Goal: Information Seeking & Learning: Learn about a topic

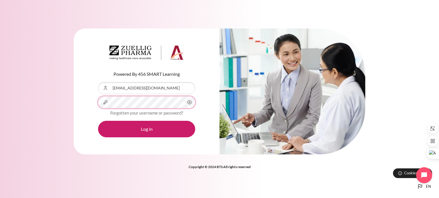
click at [98, 121] on button "Log in" at bounding box center [146, 129] width 97 height 17
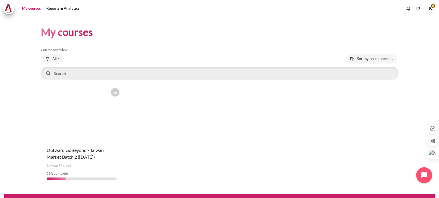
click at [85, 131] on figure "Content" at bounding box center [82, 113] width 82 height 57
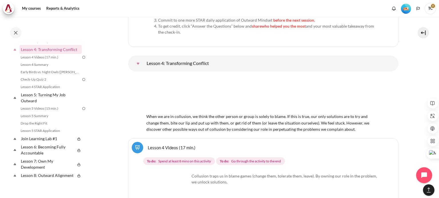
scroll to position [2329, 0]
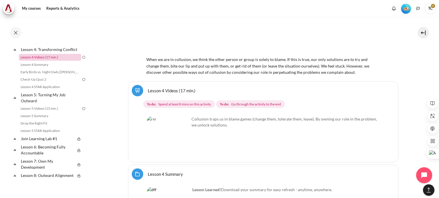
click at [47, 61] on link "Lesson 4 Videos (17 min.)" at bounding box center [50, 57] width 62 height 7
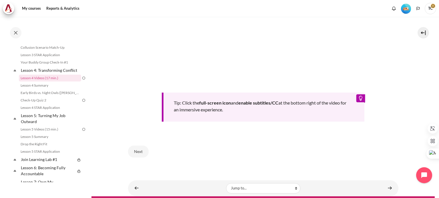
scroll to position [239, 0]
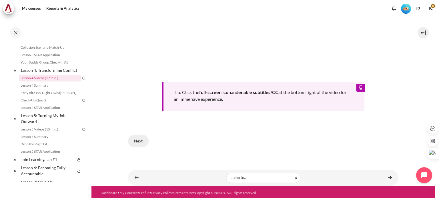
click at [137, 139] on button "Next" at bounding box center [138, 141] width 21 height 12
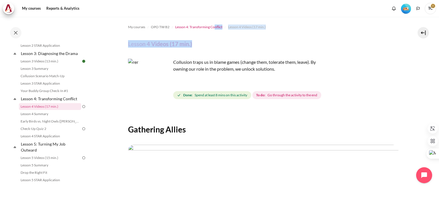
drag, startPoint x: 223, startPoint y: 32, endPoint x: 214, endPoint y: 28, distance: 10.5
click at [214, 28] on div "My courses OPO TW B2 Lesson 4: Transforming Conflict Lesson 4 Videos (17 min.) …" at bounding box center [263, 176] width 270 height 318
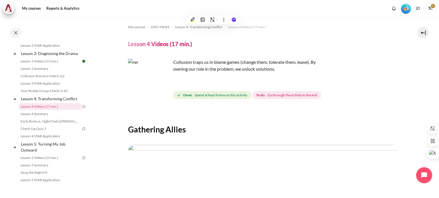
click at [250, 67] on p "Collusion traps us in blame games (change them, tolerate them, leave). By ownin…" at bounding box center [228, 66] width 200 height 14
drag, startPoint x: 172, startPoint y: 29, endPoint x: 222, endPoint y: 29, distance: 49.4
click at [222, 29] on li "Lesson 4: Transforming Conflict" at bounding box center [198, 27] width 53 height 9
copy span "Lesson 4: Transforming Conflict"
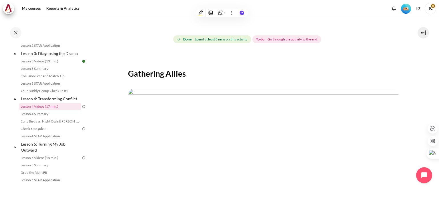
scroll to position [57, 0]
click at [301, 113] on img "Content" at bounding box center [263, 164] width 270 height 152
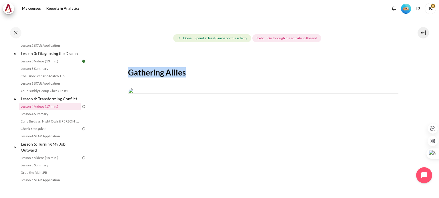
drag, startPoint x: 128, startPoint y: 73, endPoint x: 189, endPoint y: 75, distance: 60.6
click at [189, 75] on h2 "Gathering Allies" at bounding box center [263, 72] width 270 height 10
copy h2 "Gathering Allies"
click at [339, 105] on img "Content" at bounding box center [263, 164] width 270 height 152
click at [394, 141] on img "Content" at bounding box center [263, 164] width 270 height 152
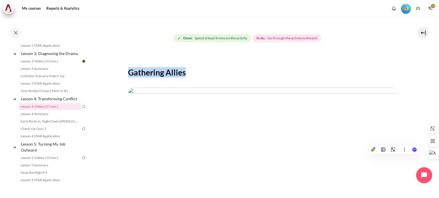
click at [372, 107] on img "Content" at bounding box center [263, 164] width 270 height 152
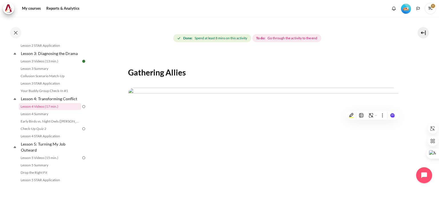
click at [235, 84] on div "Content" at bounding box center [263, 164] width 270 height 162
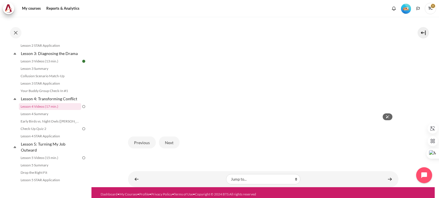
scroll to position [173, 0]
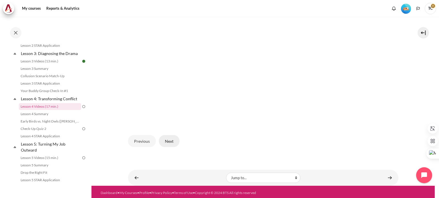
click at [172, 139] on button "Next" at bounding box center [169, 141] width 21 height 12
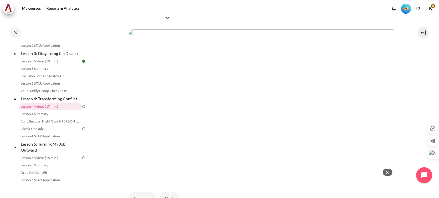
scroll to position [87, 0]
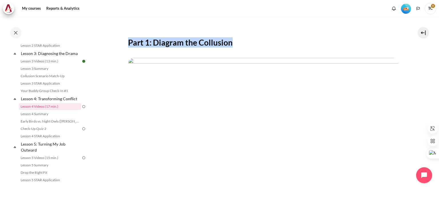
drag, startPoint x: 128, startPoint y: 43, endPoint x: 231, endPoint y: 44, distance: 102.8
click at [231, 44] on h2 "Part 1: Diagram the Collusion" at bounding box center [263, 42] width 270 height 10
copy h2 "Part 1: Diagram the Collusion"
click at [301, 61] on img "Content" at bounding box center [263, 134] width 270 height 152
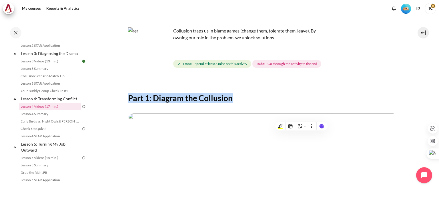
scroll to position [30, 0]
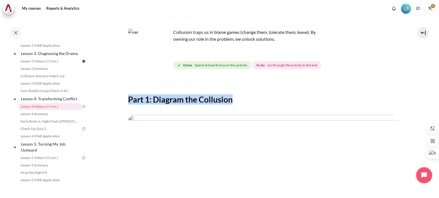
click at [206, 129] on img "Content" at bounding box center [263, 191] width 270 height 152
click at [297, 126] on img "Content" at bounding box center [263, 191] width 270 height 152
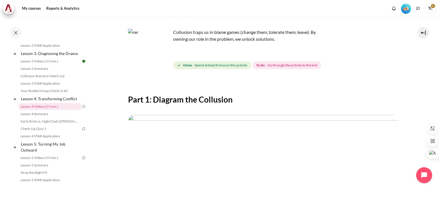
click at [313, 115] on div "Content" at bounding box center [263, 192] width 270 height 162
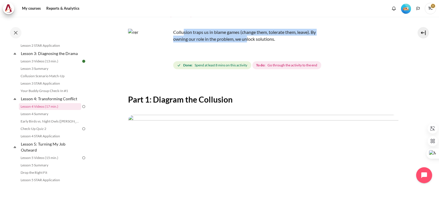
drag, startPoint x: 184, startPoint y: 33, endPoint x: 248, endPoint y: 38, distance: 63.9
click at [248, 38] on p "Collusion traps us in blame games (change them, tolerate them, leave). By ownin…" at bounding box center [228, 36] width 200 height 14
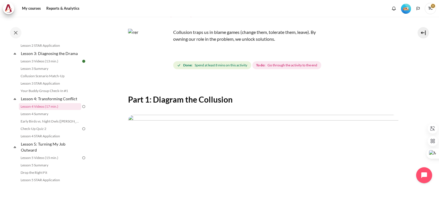
click at [250, 39] on p "Collusion traps us in blame games (change them, tolerate them, leave). By ownin…" at bounding box center [228, 36] width 200 height 14
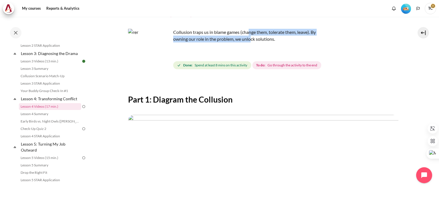
drag, startPoint x: 249, startPoint y: 33, endPoint x: 251, endPoint y: 37, distance: 4.5
click at [251, 37] on p "Collusion traps us in blame games (change them, tolerate them, leave). By ownin…" at bounding box center [228, 36] width 200 height 14
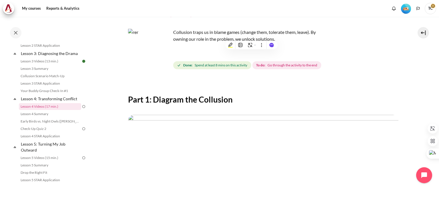
click at [212, 32] on p "Collusion traps us in blame games (change them, tolerate them, leave). By ownin…" at bounding box center [228, 36] width 200 height 14
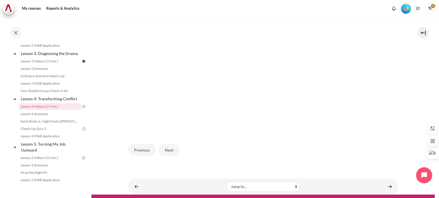
scroll to position [173, 0]
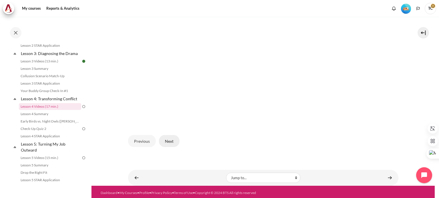
click at [167, 144] on button "Next" at bounding box center [169, 141] width 21 height 12
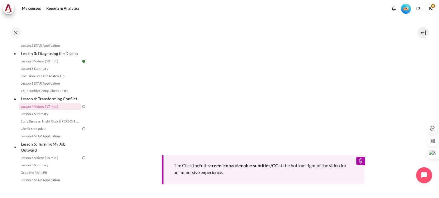
scroll to position [228, 0]
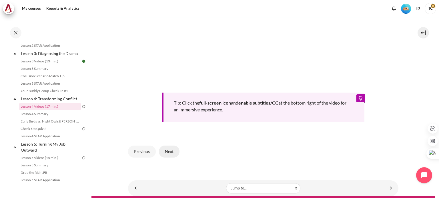
click at [168, 151] on button "Next" at bounding box center [169, 152] width 21 height 12
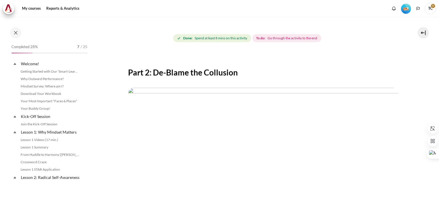
scroll to position [162, 0]
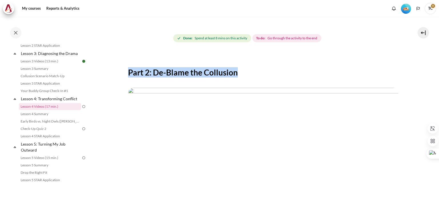
drag, startPoint x: 236, startPoint y: 74, endPoint x: 124, endPoint y: 75, distance: 111.7
click at [124, 75] on section "My courses OPO TW B2 Lesson 4: Transforming Conflict Lesson 4 Videos (17 min.) …" at bounding box center [262, 131] width 343 height 342
copy h2 "Part 2: De-Blame the Collusion"
click at [304, 97] on img "Content" at bounding box center [263, 164] width 270 height 152
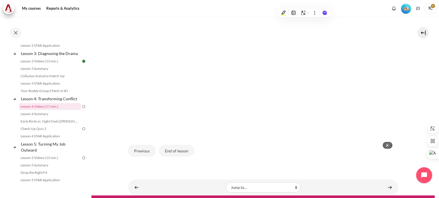
scroll to position [171, 0]
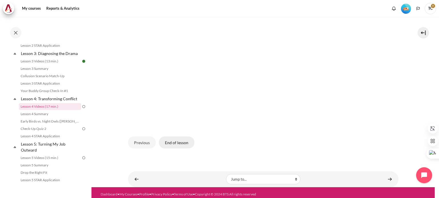
click at [181, 141] on button "End of lesson" at bounding box center [176, 143] width 35 height 12
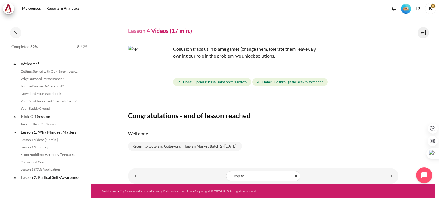
scroll to position [162, 0]
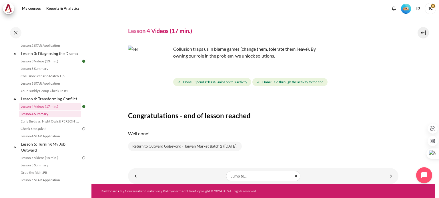
click at [36, 118] on link "Lesson 4 Summary" at bounding box center [50, 114] width 62 height 7
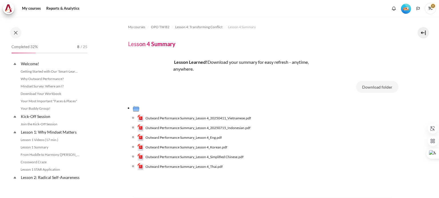
scroll to position [170, 0]
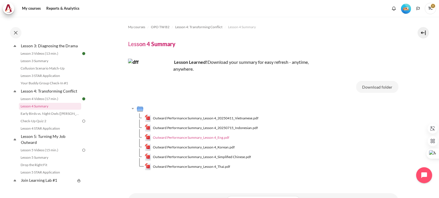
click at [168, 138] on span "Outward Performance Summary_Lesson 4_Eng.pdf" at bounding box center [191, 137] width 76 height 5
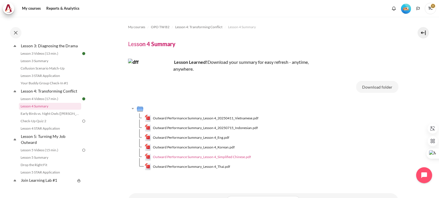
click at [172, 158] on span "Outward Performance Summary_Lesson 4_Simplified Chinese.pdf" at bounding box center [202, 157] width 98 height 5
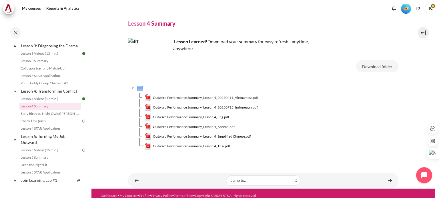
scroll to position [25, 0]
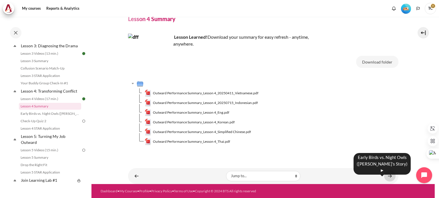
click at [385, 176] on link "Content" at bounding box center [389, 176] width 11 height 11
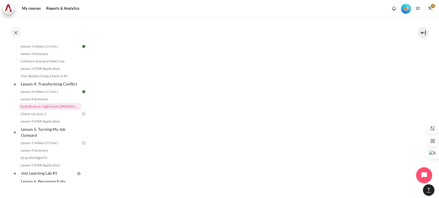
scroll to position [379, 0]
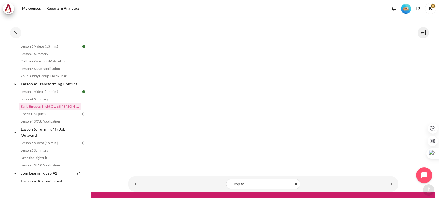
scroll to position [408, 0]
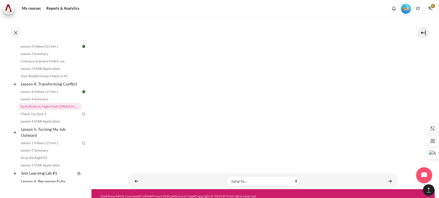
click at [387, 176] on link "Content" at bounding box center [389, 181] width 11 height 11
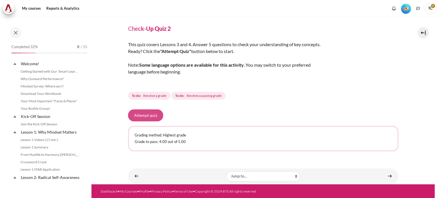
scroll to position [185, 0]
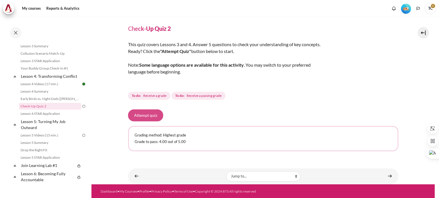
click at [146, 116] on button "Attempt quiz" at bounding box center [145, 116] width 35 height 12
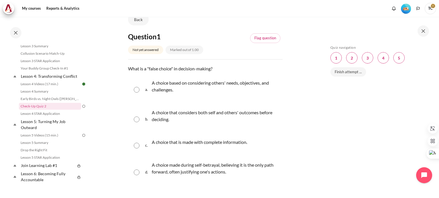
scroll to position [57, 0]
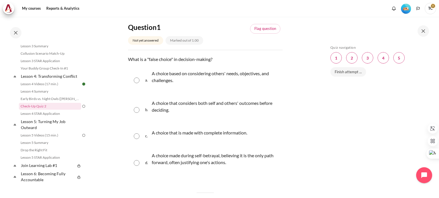
click at [135, 164] on input "Content" at bounding box center [137, 164] width 6 height 6
radio input "true"
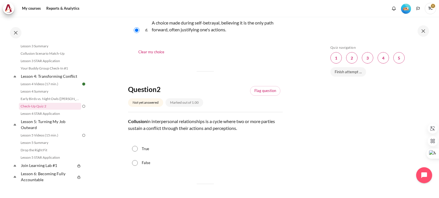
scroll to position [200, 0]
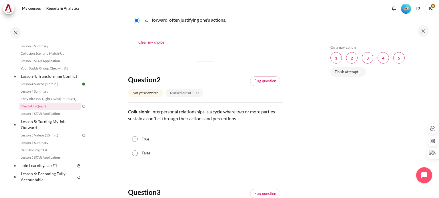
click at [214, 115] on p "Collusion in interpersonal relationships is a cycle where two or more parties s…" at bounding box center [205, 116] width 155 height 14
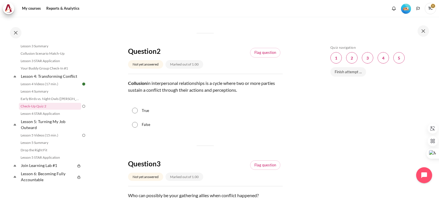
click at [134, 110] on input "True" at bounding box center [135, 111] width 6 height 6
radio input "true"
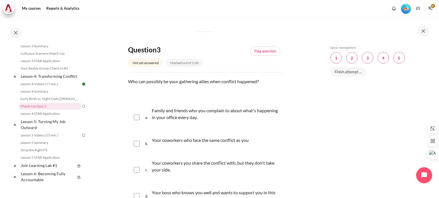
scroll to position [371, 0]
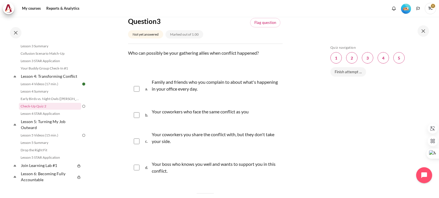
click at [193, 112] on p "Your coworkers who face the same conflict as you" at bounding box center [200, 112] width 97 height 7
checkbox input "true"
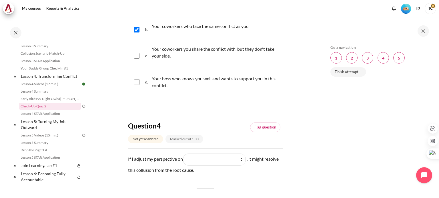
scroll to position [486, 0]
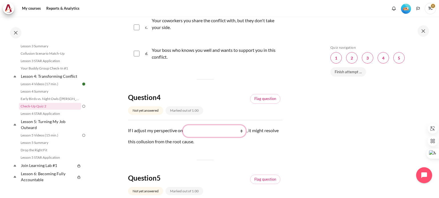
click at [233, 131] on select "What they see and feel (他们看到什么) What I see and feel about what they do (我看到什么) …" at bounding box center [214, 131] width 63 height 12
click at [218, 136] on select "What they see and feel (他们看到什么) What I see and feel about what they do (我看到什么) …" at bounding box center [214, 131] width 63 height 12
click at [153, 143] on div "If I adjust my perspective on Blank 1 Question 4 What they see and feel (他们看到什么…" at bounding box center [205, 135] width 155 height 21
click at [216, 128] on select "What they see and feel (他们看到什么) What I see and feel about what they do (我看到什么) …" at bounding box center [214, 131] width 63 height 12
select select "2"
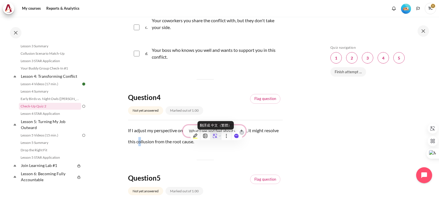
click at [184, 125] on select "What they see and feel (他们看到什么) What I see and feel about what they do (我看到什么) …" at bounding box center [214, 131] width 63 height 12
click at [163, 143] on div "If I adjust my perspective on Blank 1 Question 4 What they see and feel (他们看到什么…" at bounding box center [205, 135] width 155 height 21
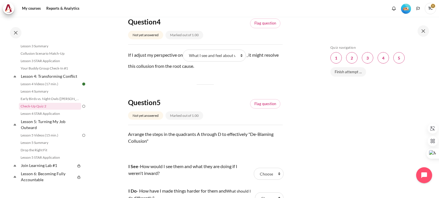
scroll to position [571, 0]
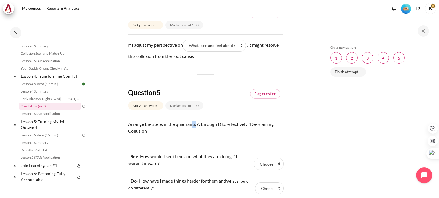
drag, startPoint x: 191, startPoint y: 124, endPoint x: 196, endPoint y: 126, distance: 4.9
click at [196, 126] on p "Arrange the steps in the quadrants A through D to effectively "De-Blaming Collu…" at bounding box center [205, 131] width 155 height 21
click at [167, 125] on p "Arrange the steps in the quadrants A through D to effectively "De-Blaming Collu…" at bounding box center [205, 131] width 155 height 21
drag, startPoint x: 147, startPoint y: 125, endPoint x: 150, endPoint y: 131, distance: 6.4
click at [150, 131] on p "Arrange the steps in the quadrants A through D to effectively "De-Blaming Collu…" at bounding box center [205, 131] width 155 height 21
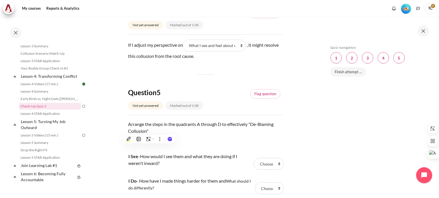
click at [140, 124] on p "Arrange the steps in the quadrants A through D to effectively "De-Blaming Collu…" at bounding box center [205, 131] width 155 height 21
drag, startPoint x: 150, startPoint y: 125, endPoint x: 150, endPoint y: 132, distance: 6.9
click at [150, 132] on p "Arrange the steps in the quadrants A through D to effectively "De-Blaming Collu…" at bounding box center [205, 131] width 155 height 21
click at [148, 125] on p "Arrange the steps in the quadrants A through D to effectively "De-Blaming Collu…" at bounding box center [205, 131] width 155 height 21
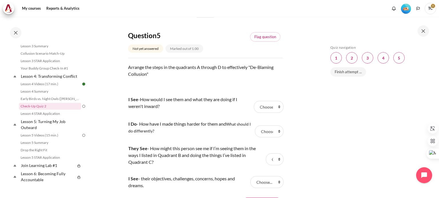
scroll to position [657, 0]
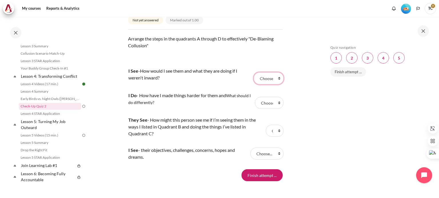
click at [268, 77] on select "Choose... C B D A" at bounding box center [269, 79] width 30 height 12
click at [265, 157] on select "Choose... C B D A" at bounding box center [266, 154] width 33 height 12
select select "4"
click at [250, 148] on select "Choose... C B D A" at bounding box center [266, 154] width 33 height 12
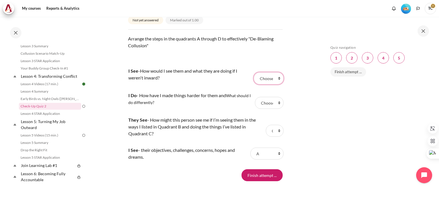
click at [264, 77] on select "Choose... C B D A" at bounding box center [269, 79] width 30 height 12
select select "2"
click at [254, 73] on select "Choose... C B D A" at bounding box center [269, 79] width 30 height 12
click at [268, 102] on select "Choose... C B D A" at bounding box center [269, 103] width 28 height 12
select select "1"
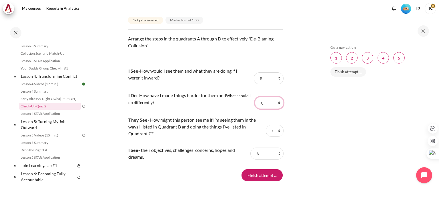
click at [255, 97] on select "Choose... C B D A" at bounding box center [269, 103] width 28 height 12
click at [269, 132] on select "Choose... C B D A" at bounding box center [275, 131] width 18 height 12
select select "3"
click at [266, 125] on select "Choose... C B D A" at bounding box center [275, 131] width 18 height 12
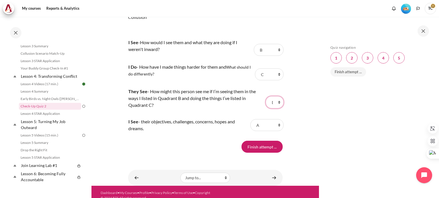
click at [273, 103] on select "Choose... C B D A" at bounding box center [275, 103] width 18 height 12
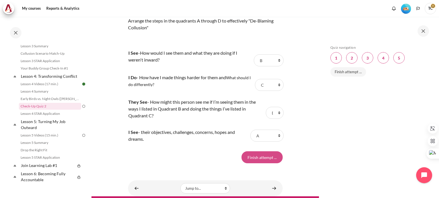
scroll to position [692, 0]
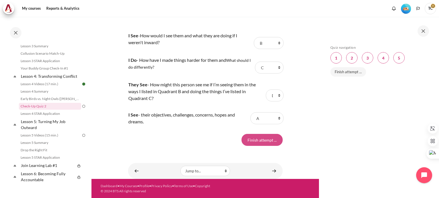
click at [262, 141] on input "Finish attempt ..." at bounding box center [261, 140] width 41 height 12
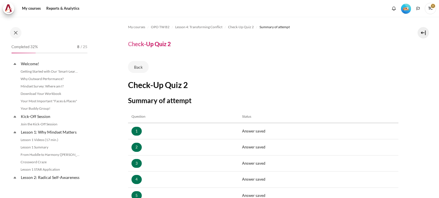
scroll to position [185, 0]
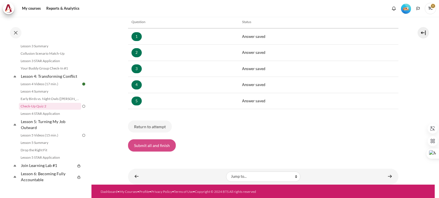
click at [148, 146] on button "Submit all and finish" at bounding box center [152, 146] width 48 height 12
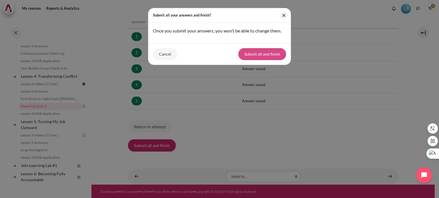
click at [258, 53] on button "Submit all and finish" at bounding box center [262, 54] width 48 height 12
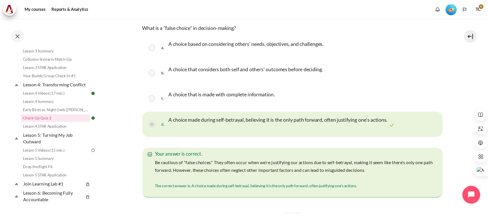
scroll to position [98, 0]
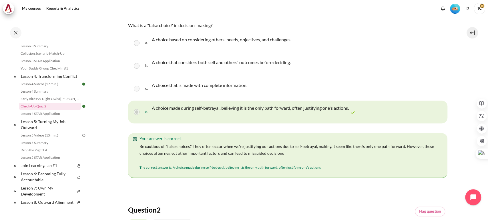
drag, startPoint x: 419, startPoint y: 2, endPoint x: 108, endPoint y: 81, distance: 321.2
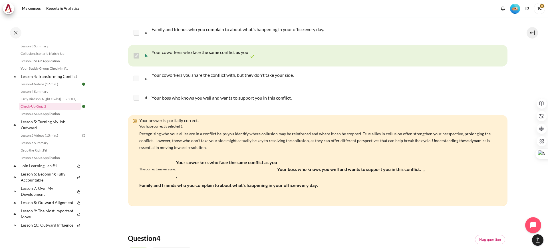
scroll to position [480, 0]
drag, startPoint x: 465, startPoint y: 1, endPoint x: 365, endPoint y: 127, distance: 160.4
click at [370, 123] on div "Your answer is partially correct." at bounding box center [318, 120] width 363 height 7
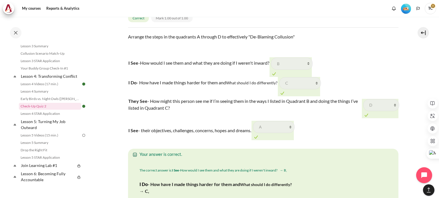
scroll to position [876, 0]
drag, startPoint x: 415, startPoint y: 0, endPoint x: 308, endPoint y: 142, distance: 177.0
click at [308, 121] on td "They See - How might this person see me if I’m seeing them in the ways I listed…" at bounding box center [245, 109] width 234 height 25
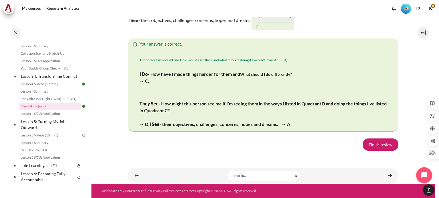
scroll to position [1140, 0]
click at [383, 147] on link "Finish review" at bounding box center [380, 145] width 36 height 12
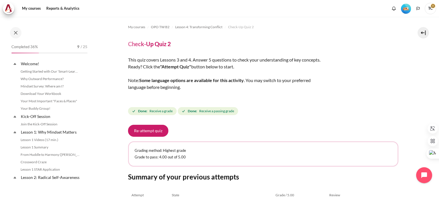
scroll to position [185, 0]
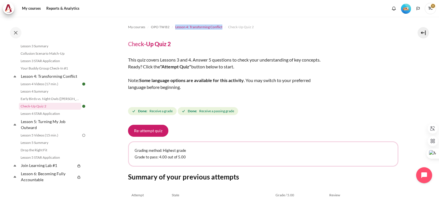
click at [221, 30] on li "Lesson 4: Transforming Conflict" at bounding box center [198, 27] width 53 height 9
copy span "Lesson 4: Transforming Conflict"
click at [224, 76] on div "This quiz covers Lessons 3 and 4. Answer 5 questions to check your understandin…" at bounding box center [228, 77] width 200 height 41
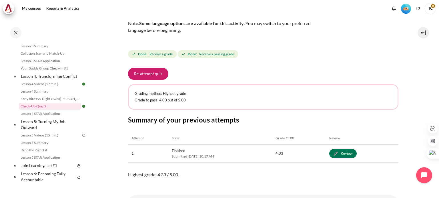
scroll to position [83, 0]
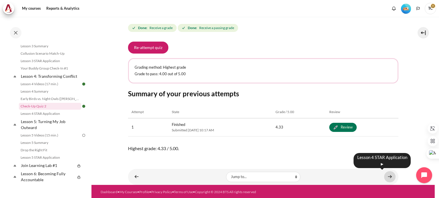
click at [386, 175] on link "Content" at bounding box center [389, 177] width 11 height 11
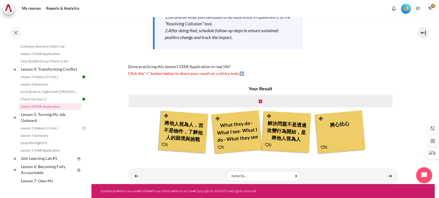
scroll to position [83, 0]
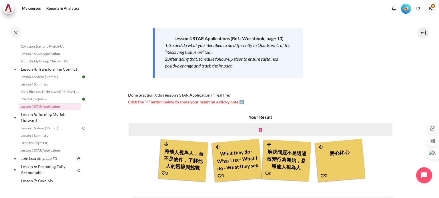
click at [259, 129] on icon "Content" at bounding box center [259, 130] width 3 height 4
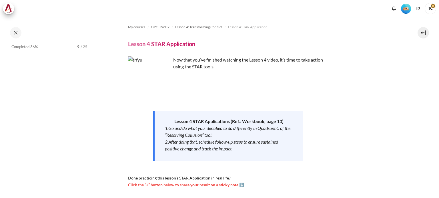
scroll to position [106, 0]
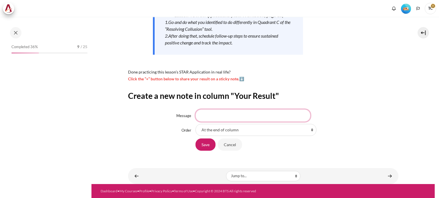
click at [220, 118] on input "Message" at bounding box center [252, 116] width 115 height 12
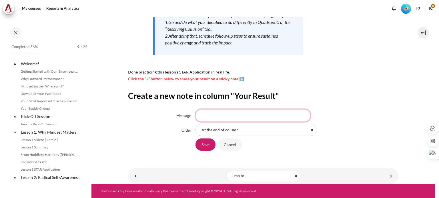
scroll to position [192, 0]
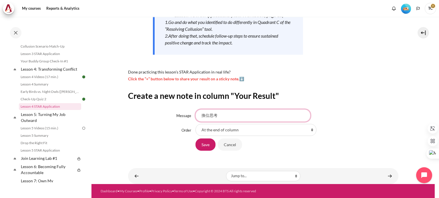
type input "換位思考"
click at [217, 133] on select "At the end of column First place in column After '將他人視為人，而不是物件，了解他人的困境與挑戰' Afte…" at bounding box center [255, 130] width 121 height 12
select select "2"
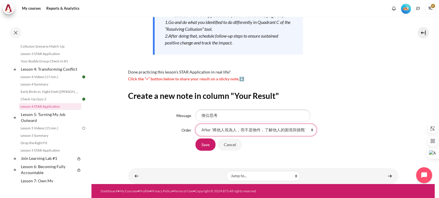
click at [195, 124] on select "At the end of column First place in column After '將他人視為人，而不是物件，了解他人的困境與挑戰' Afte…" at bounding box center [255, 130] width 121 height 12
click at [206, 146] on input "Save" at bounding box center [205, 145] width 20 height 12
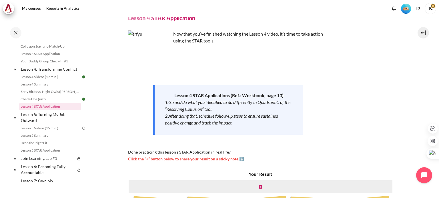
scroll to position [112, 0]
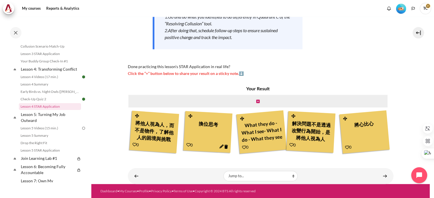
click at [388, 155] on div "Your Result 將他人視為人，而不是物件，了解他人的困境與挑戰 0 換位思考" at bounding box center [261, 119] width 266 height 69
click at [385, 155] on div "Your Result 將他人視為人，而不是物件，了解他人的困境與挑戰 0 換位思考" at bounding box center [261, 119] width 266 height 69
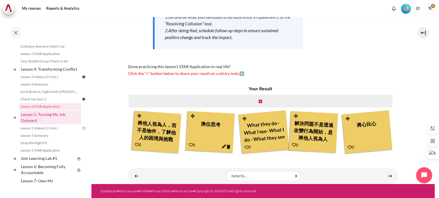
click at [49, 119] on link "Lesson 5: Turning My Job Outward" at bounding box center [50, 118] width 61 height 14
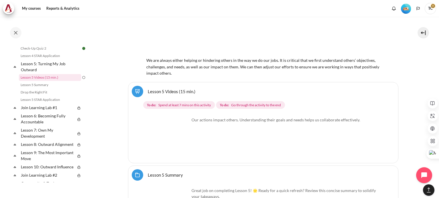
scroll to position [2784, 0]
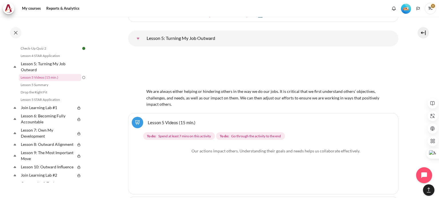
click at [168, 148] on img "Content" at bounding box center [168, 169] width 43 height 43
click at [167, 120] on link "Lesson 5 Videos (15 min.)" at bounding box center [172, 122] width 48 height 5
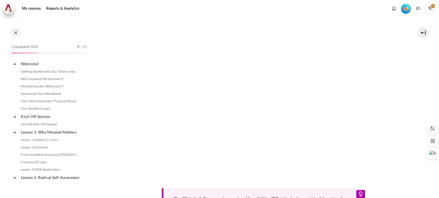
scroll to position [214, 0]
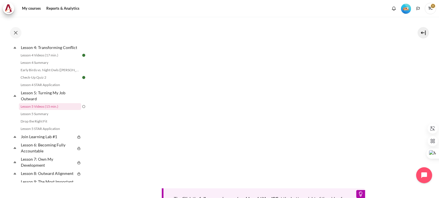
click at [285, 177] on div "Tip: Click the full-screen icon and enable subtitles/CC at the bottom right of …" at bounding box center [263, 120] width 270 height 195
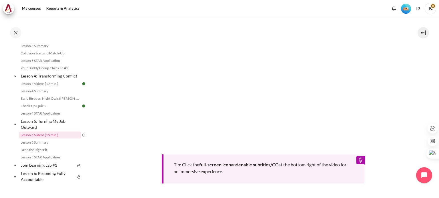
scroll to position [228, 0]
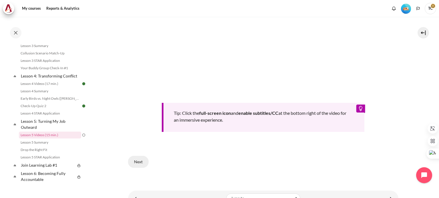
click at [138, 162] on button "Next" at bounding box center [138, 162] width 21 height 12
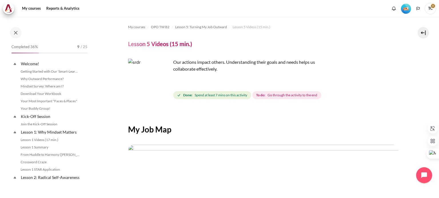
scroll to position [214, 0]
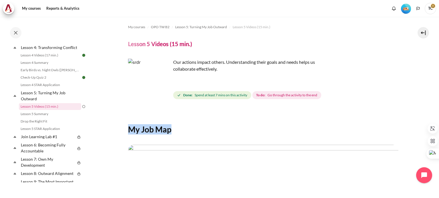
drag, startPoint x: 170, startPoint y: 131, endPoint x: 129, endPoint y: 131, distance: 40.6
click at [129, 131] on h2 "My Job Map" at bounding box center [263, 130] width 270 height 10
copy h2 "My Job Map"
click at [240, 130] on h2 "My Job Map" at bounding box center [263, 130] width 270 height 10
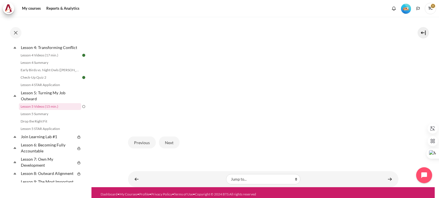
scroll to position [173, 0]
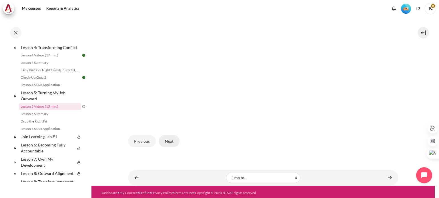
click at [177, 138] on button "Next" at bounding box center [169, 141] width 21 height 12
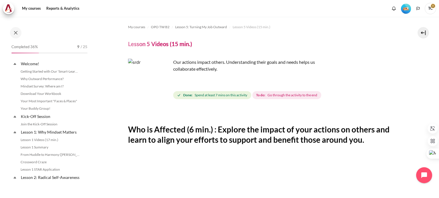
scroll to position [214, 0]
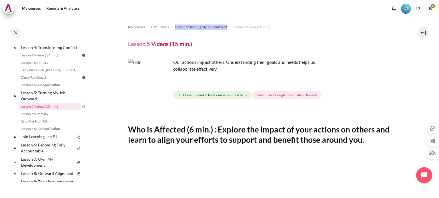
click at [226, 27] on li "Lesson 5: Turning My Job Outward" at bounding box center [200, 27] width 57 height 9
copy span "Lesson 5: Turning My Job Outward"
click at [350, 79] on div "Our actions impact others. Understanding their goals and needs helps us collabo…" at bounding box center [263, 80] width 270 height 42
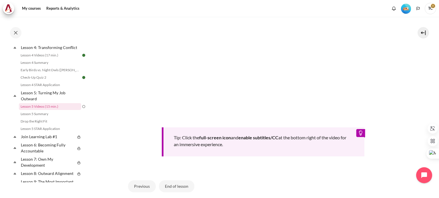
scroll to position [239, 0]
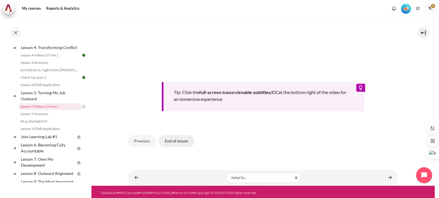
click at [175, 142] on button "End of lesson" at bounding box center [176, 141] width 35 height 12
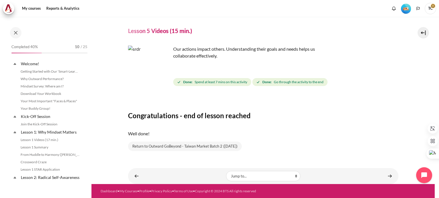
scroll to position [214, 0]
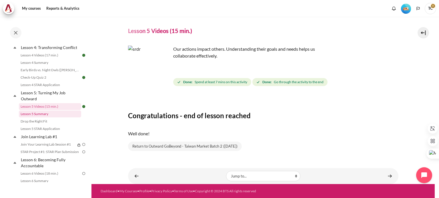
click at [48, 118] on link "Lesson 5 Summary" at bounding box center [50, 114] width 62 height 7
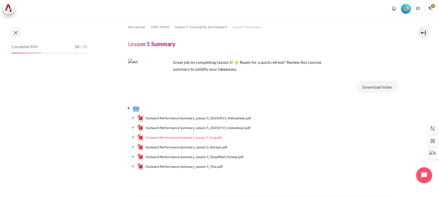
click at [191, 139] on span "Outward Performance Summary_Lesson 5_Eng.pdf" at bounding box center [183, 137] width 76 height 5
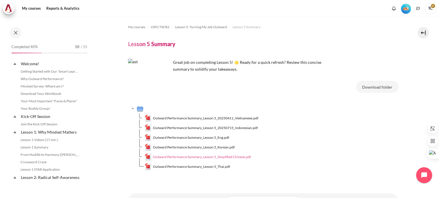
scroll to position [221, 0]
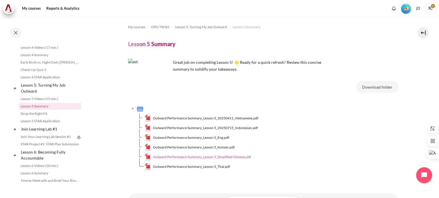
click at [200, 157] on span "Outward Performance Summary_Lesson 5_Simplified Chinese.pdf" at bounding box center [202, 157] width 98 height 5
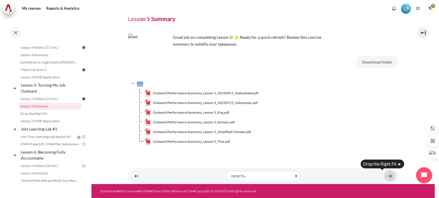
click at [385, 177] on link "Content" at bounding box center [389, 176] width 11 height 11
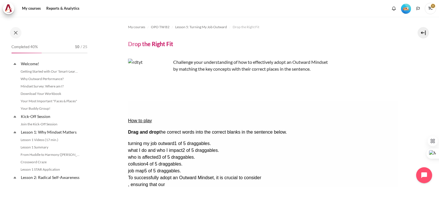
scroll to position [228, 0]
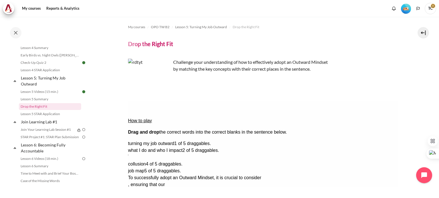
drag, startPoint x: 350, startPoint y: 146, endPoint x: 284, endPoint y: 142, distance: 66.7
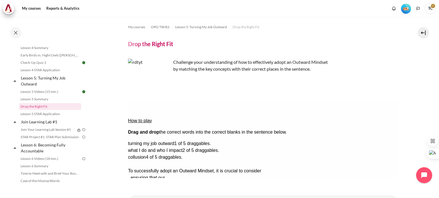
drag, startPoint x: 361, startPoint y: 155, endPoint x: 181, endPoint y: 143, distance: 180.6
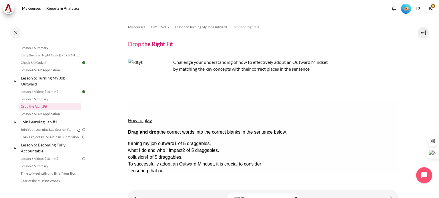
scroll to position [22, 0]
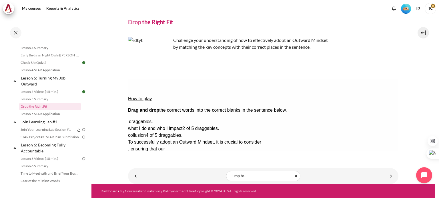
drag, startPoint x: 339, startPoint y: 104, endPoint x: 280, endPoint y: 103, distance: 58.8
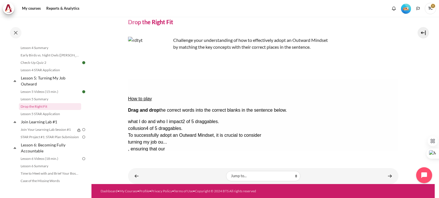
drag, startPoint x: 179, startPoint y: 121, endPoint x: 197, endPoint y: 111, distance: 20.3
drag, startPoint x: 183, startPoint y: 113, endPoint x: 171, endPoint y: 119, distance: 13.5
drag, startPoint x: 359, startPoint y: 105, endPoint x: 291, endPoint y: 119, distance: 69.8
drag, startPoint x: 372, startPoint y: 115, endPoint x: 160, endPoint y: 112, distance: 211.4
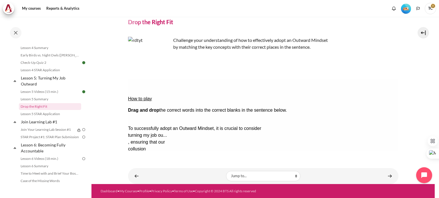
drag, startPoint x: 369, startPoint y: 105, endPoint x: 264, endPoint y: 120, distance: 106.1
drag, startPoint x: 345, startPoint y: 106, endPoint x: 279, endPoint y: 122, distance: 68.4
click at [165, 140] on span ", ensuring that our" at bounding box center [146, 142] width 37 height 5
click at [143, 188] on button "Check Check the answers. The responses will be marked as correct, incorrect, or…" at bounding box center [135, 191] width 15 height 6
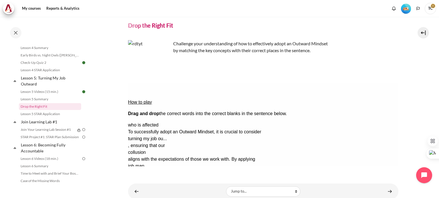
scroll to position [29, 0]
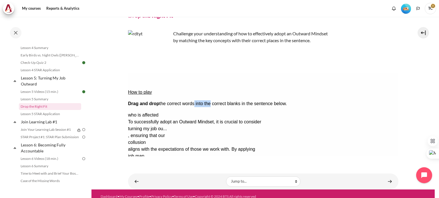
drag, startPoint x: 201, startPoint y: 84, endPoint x: 220, endPoint y: 86, distance: 18.6
click at [220, 101] on p "Drag and drop the correct words into the correct blanks in the sentence below." at bounding box center [263, 104] width 270 height 7
click at [231, 101] on p "Drag and drop the correct words into the correct blanks in the sentence below." at bounding box center [263, 104] width 270 height 7
click at [156, 198] on button "Show solution Show the solution. The task will be marked with its correct solut…" at bounding box center [142, 201] width 28 height 6
drag, startPoint x: 202, startPoint y: 149, endPoint x: 203, endPoint y: 161, distance: 11.7
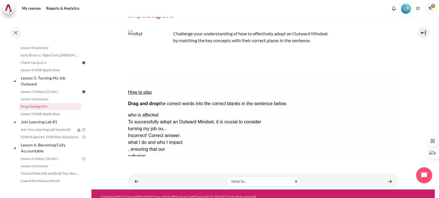
click at [203, 157] on html "How to play Drag and drop the correct words into the correct blanks in the sent…" at bounding box center [263, 115] width 270 height 84
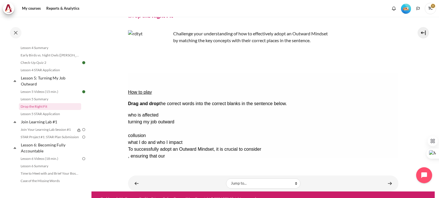
drag, startPoint x: 362, startPoint y: 119, endPoint x: 195, endPoint y: 106, distance: 167.3
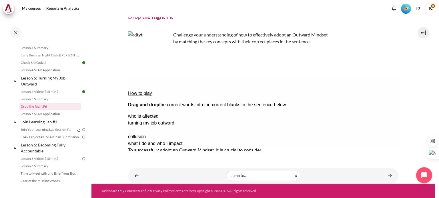
scroll to position [27, 0]
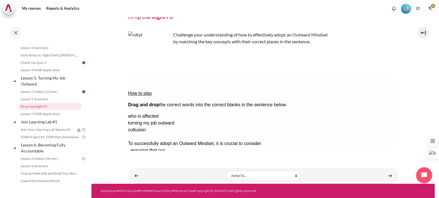
drag, startPoint x: 360, startPoint y: 128, endPoint x: 290, endPoint y: 100, distance: 74.6
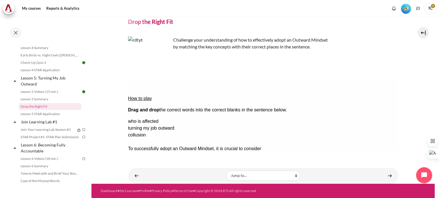
scroll to position [22, 0]
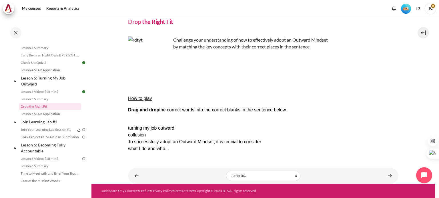
drag, startPoint x: 331, startPoint y: 109, endPoint x: 275, endPoint y: 119, distance: 57.2
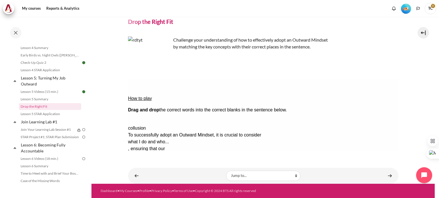
drag, startPoint x: 287, startPoint y: 114, endPoint x: 136, endPoint y: 119, distance: 150.9
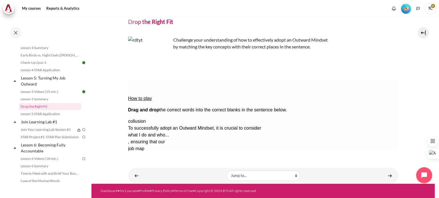
scroll to position [14, 0]
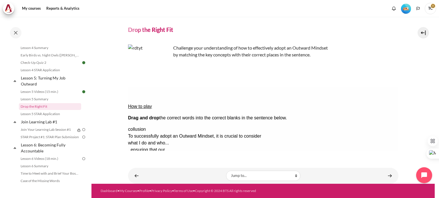
click at [143, 195] on button "Check Check the answers. The responses will be marked as correct, incorrect, or…" at bounding box center [135, 198] width 15 height 6
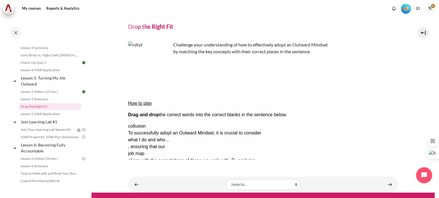
scroll to position [26, 0]
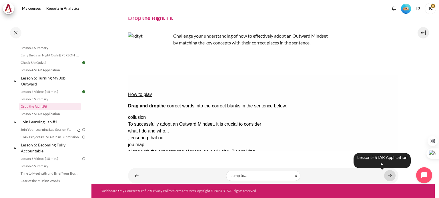
click at [388, 176] on link "Content" at bounding box center [389, 176] width 11 height 11
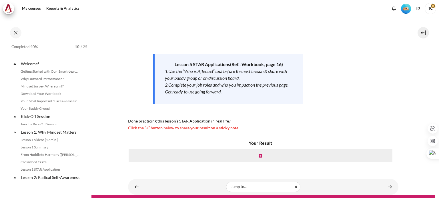
scroll to position [236, 0]
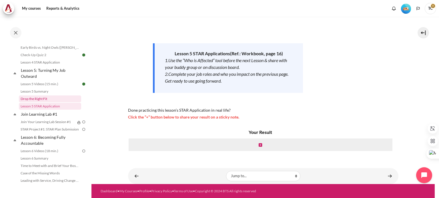
click at [35, 103] on link "Drop the Right Fit" at bounding box center [50, 99] width 62 height 7
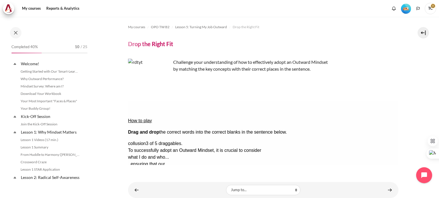
scroll to position [228, 0]
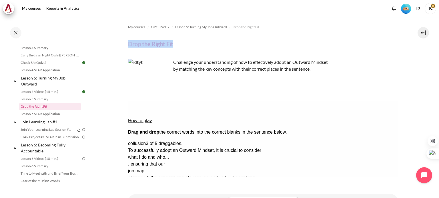
drag, startPoint x: 128, startPoint y: 45, endPoint x: 176, endPoint y: 45, distance: 47.4
click at [176, 45] on header "Drop the Right Fit" at bounding box center [263, 43] width 270 height 7
copy h4 "Drop the Right Fit"
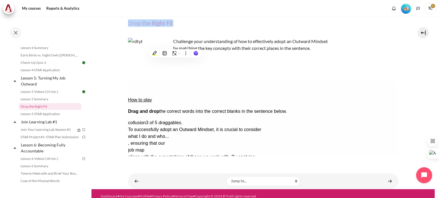
scroll to position [26, 0]
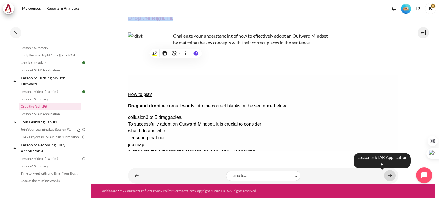
click at [386, 175] on link "Content" at bounding box center [389, 176] width 11 height 11
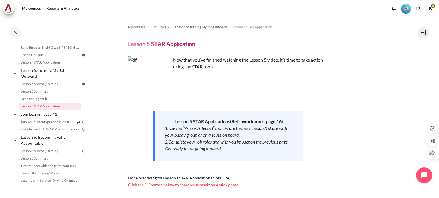
scroll to position [29, 0]
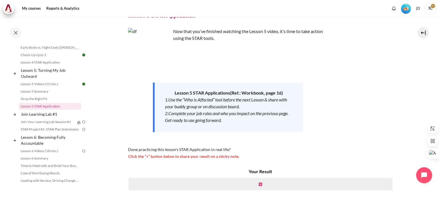
click at [259, 184] on icon "Content" at bounding box center [259, 185] width 3 height 4
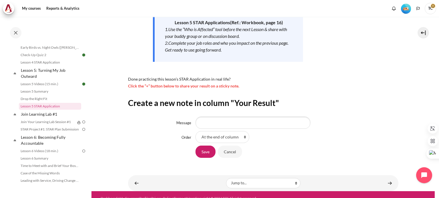
scroll to position [106, 0]
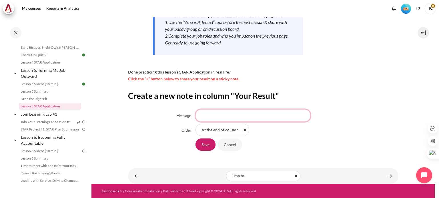
click at [232, 117] on input "Message" at bounding box center [252, 116] width 115 height 12
type input "牽一髮動全身，做決定前應審慎評估並尋求足夠專業意見，不能一意孤行"
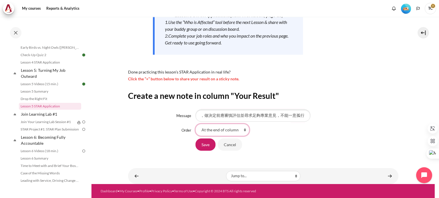
click at [206, 129] on select "At the end of column First place in column" at bounding box center [222, 130] width 54 height 12
select select "1"
click at [195, 124] on select "At the end of column First place in column" at bounding box center [222, 130] width 54 height 12
click at [202, 144] on input "Save" at bounding box center [205, 145] width 20 height 12
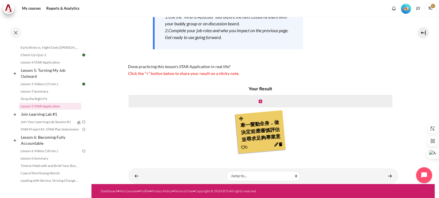
scroll to position [6, 0]
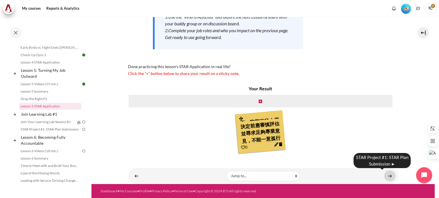
click at [386, 176] on link "Content" at bounding box center [389, 176] width 11 height 11
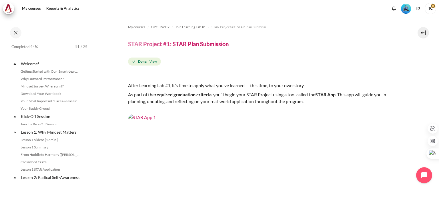
scroll to position [259, 0]
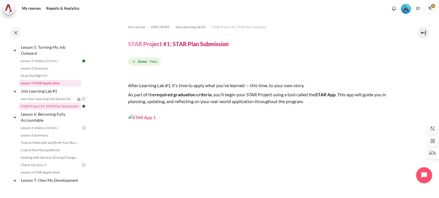
click at [45, 87] on link "Lesson 5 STAR Application" at bounding box center [50, 83] width 62 height 7
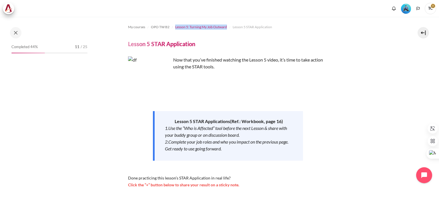
drag, startPoint x: 173, startPoint y: 26, endPoint x: 226, endPoint y: 27, distance: 52.8
click at [226, 27] on li "Lesson 5: Turning My Job Outward" at bounding box center [200, 27] width 57 height 9
copy span "Lesson 5: Turning My Job Outward"
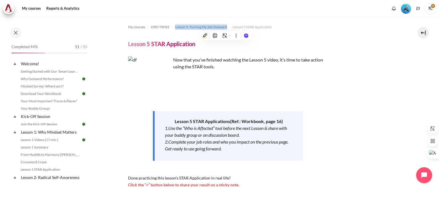
scroll to position [236, 0]
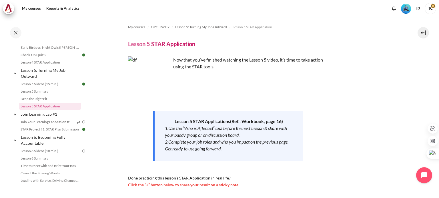
click at [282, 89] on div "Now that you’ve finished watching the Lesson 5 video, it’s time to take action …" at bounding box center [228, 123] width 200 height 132
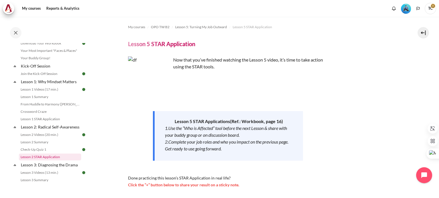
scroll to position [0, 0]
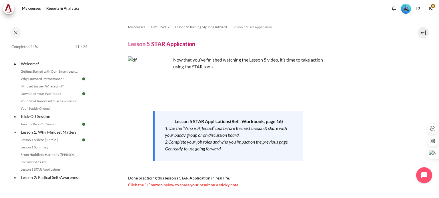
click at [406, 10] on img "Level #3" at bounding box center [406, 9] width 10 height 10
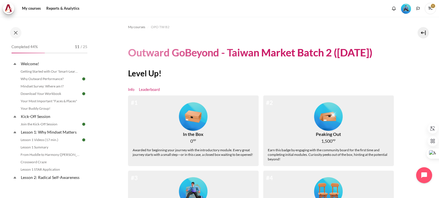
click at [151, 89] on link "Leaderboard" at bounding box center [149, 90] width 21 height 6
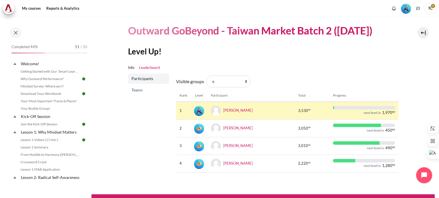
scroll to position [29, 0]
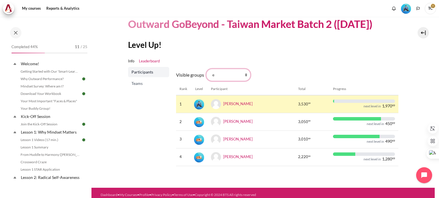
click at [230, 76] on select "All participants e 1 2 3 4 5 6 7 8 9 a b c d f g h i" at bounding box center [228, 75] width 44 height 12
select select "4970"
click at [206, 69] on select "All participants e 1 2 3 4 5 6 7 8 9 a b c d f g h i" at bounding box center [228, 75] width 44 height 12
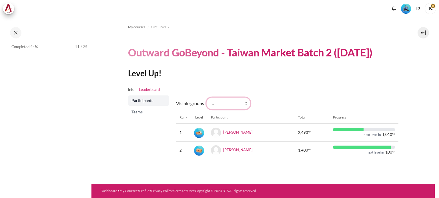
click at [226, 105] on select "All participants e 1 2 3 4 5 6 7 8 9 a b c d f g h i" at bounding box center [228, 104] width 44 height 12
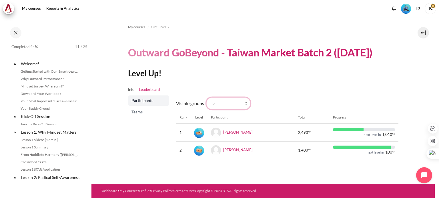
click at [206, 98] on select "All participants e 1 2 3 4 5 6 7 8 9 a b c d f g h i" at bounding box center [228, 104] width 44 height 12
click at [233, 103] on select "All participants e 1 2 3 4 5 6 7 8 9 a b c d f g h i" at bounding box center [228, 104] width 44 height 12
click at [206, 98] on select "All participants e 1 2 3 4 5 6 7 8 9 a b c d f g h i" at bounding box center [228, 104] width 44 height 12
click at [278, 96] on div "Visible groups All participants e 1 2 3 4 5 6 7 8 9 a b c d f g h i Rank Level …" at bounding box center [287, 130] width 222 height 69
click at [217, 107] on select "All participants e 1 2 3 4 5 6 7 8 9 a b c d f g h i" at bounding box center [228, 104] width 44 height 12
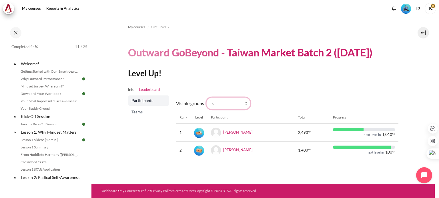
select select "4973"
click at [206, 98] on select "All participants e 1 2 3 4 5 6 7 8 9 a b c d f g h i" at bounding box center [228, 104] width 44 height 12
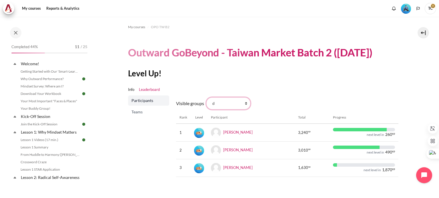
click at [229, 105] on select "All participants e 1 2 3 4 5 6 7 8 9 a b c d f g h i" at bounding box center [228, 104] width 44 height 12
select select "4975"
click at [206, 98] on select "All participants e 1 2 3 4 5 6 7 8 9 a b c d f g h i" at bounding box center [228, 104] width 44 height 12
click at [231, 104] on select "All participants e 1 2 3 4 5 6 7 8 9 a b c d f g h i" at bounding box center [228, 104] width 44 height 12
select select "4976"
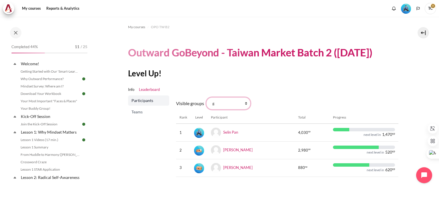
click at [206, 98] on select "All participants e 1 2 3 4 5 6 7 8 9 a b c d f g h i" at bounding box center [228, 104] width 44 height 12
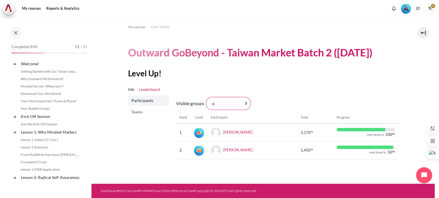
click at [229, 107] on select "All participants e 1 2 3 4 5 6 7 8 9 a b c d f g h i" at bounding box center [228, 104] width 44 height 12
select select "4974"
click at [206, 98] on select "All participants e 1 2 3 4 5 6 7 8 9 a b c d f g h i" at bounding box center [228, 104] width 44 height 12
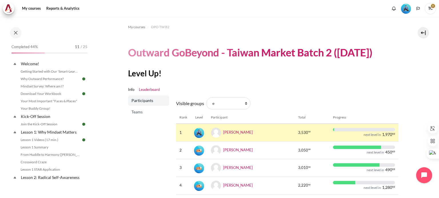
click at [136, 114] on span "Teams" at bounding box center [148, 112] width 35 height 6
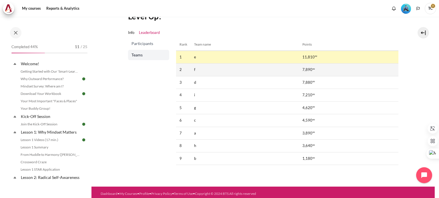
scroll to position [29, 0]
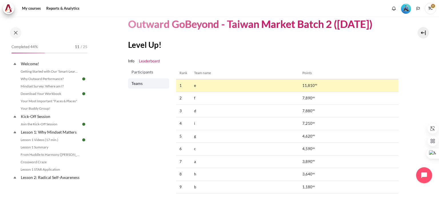
click at [143, 71] on span "Participants" at bounding box center [148, 72] width 35 height 6
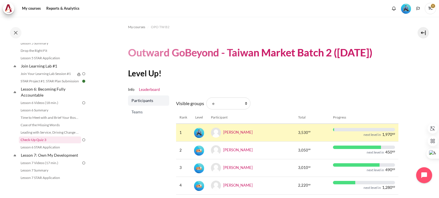
scroll to position [286, 0]
